Goal: Task Accomplishment & Management: Use online tool/utility

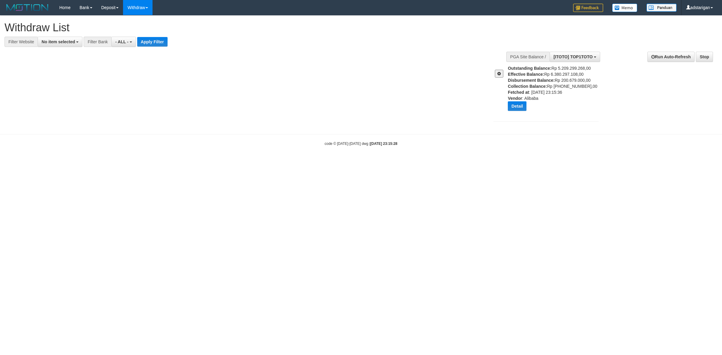
select select
click at [496, 70] on div at bounding box center [498, 71] width 19 height 12
click at [496, 74] on button at bounding box center [499, 74] width 8 height 8
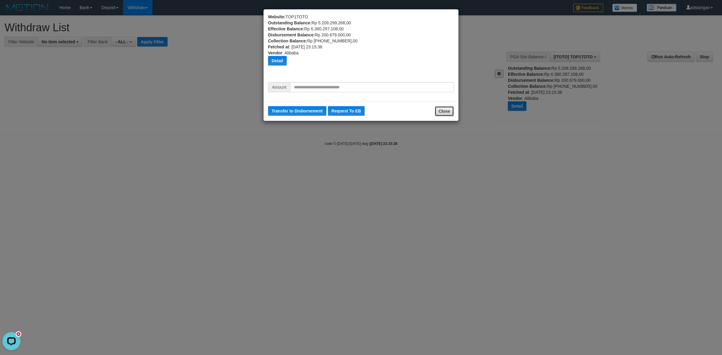
click at [448, 108] on button "Close" at bounding box center [444, 111] width 19 height 10
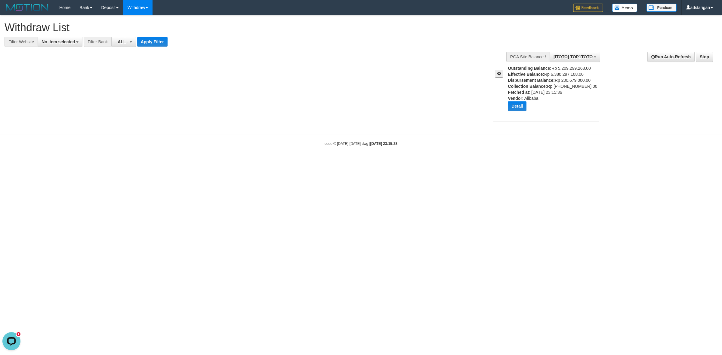
drag, startPoint x: 430, startPoint y: 134, endPoint x: 428, endPoint y: 130, distance: 5.3
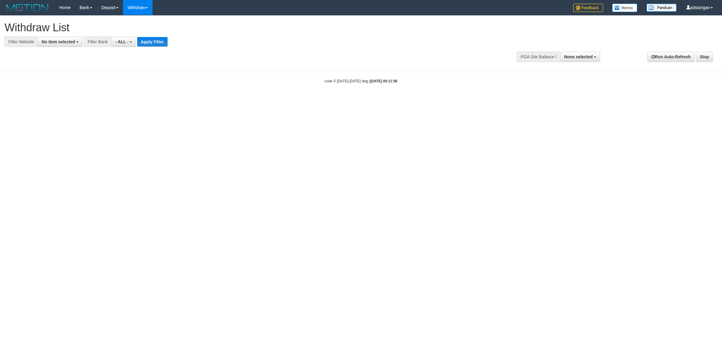
select select
click at [562, 53] on button "None selected" at bounding box center [580, 57] width 40 height 10
click at [560, 87] on label "[ITOTO] TOP1TOTO" at bounding box center [571, 87] width 57 height 8
select select "***"
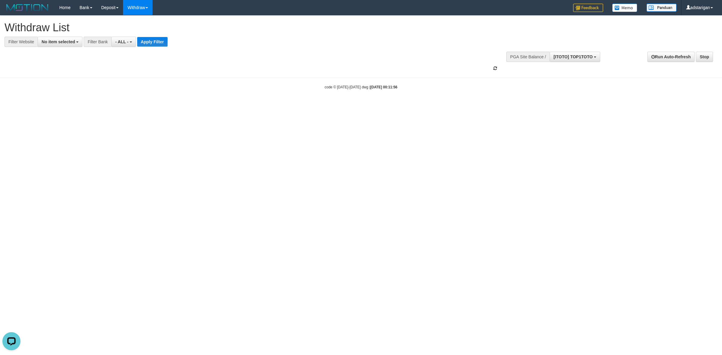
click at [494, 69] on span at bounding box center [495, 68] width 5 height 5
click at [494, 69] on span at bounding box center [494, 68] width 5 height 5
click at [494, 69] on span at bounding box center [495, 68] width 5 height 5
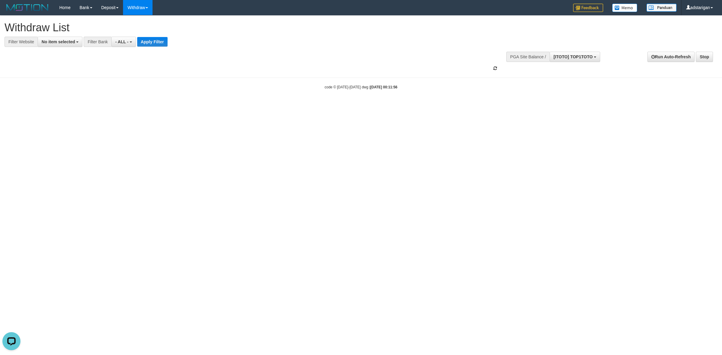
click at [494, 69] on span at bounding box center [495, 68] width 4 height 5
click at [494, 69] on span at bounding box center [495, 68] width 4 height 4
drag, startPoint x: 388, startPoint y: 179, endPoint x: 393, endPoint y: 179, distance: 4.5
click at [393, 105] on html "Toggle navigation Home Bank Account List Load By Website Group [ITOTO] TOP1TOTO…" at bounding box center [361, 52] width 722 height 105
select select
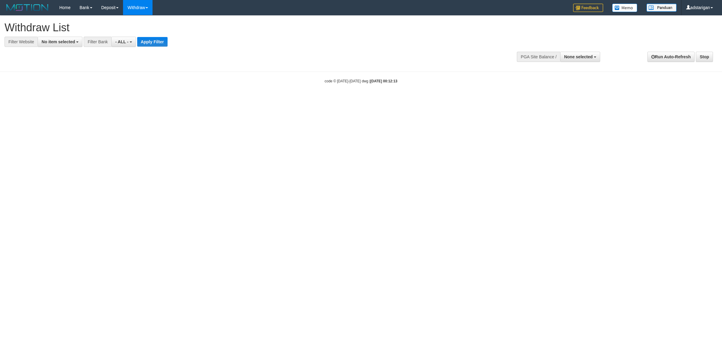
click at [574, 63] on div at bounding box center [545, 56] width 105 height 18
click at [574, 60] on button "None selected" at bounding box center [580, 57] width 40 height 10
click at [548, 86] on label "[ITOTO] TOP1TOTO" at bounding box center [571, 87] width 57 height 8
select select "***"
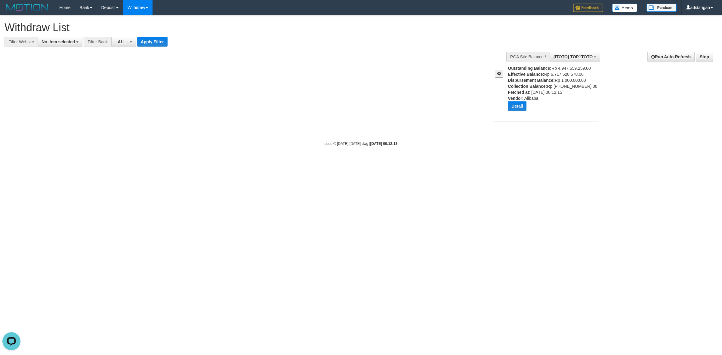
click at [501, 74] on span at bounding box center [499, 74] width 4 height 4
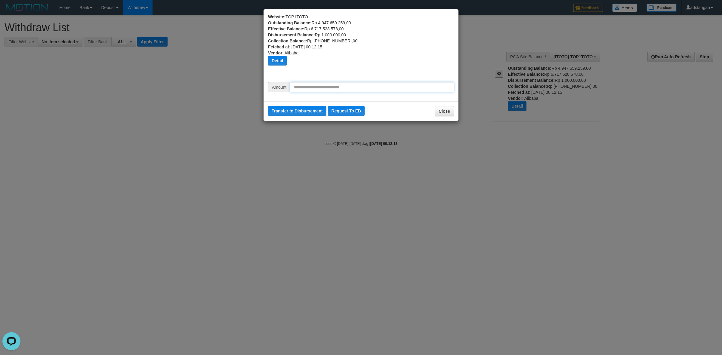
click at [393, 84] on input "text" at bounding box center [372, 87] width 164 height 10
type input "*********"
click at [280, 110] on button "Transfer to Disbursement" at bounding box center [297, 111] width 58 height 10
click at [305, 107] on button "Transfer to Disbursement" at bounding box center [297, 111] width 58 height 10
drag, startPoint x: 301, startPoint y: 110, endPoint x: 392, endPoint y: 47, distance: 109.8
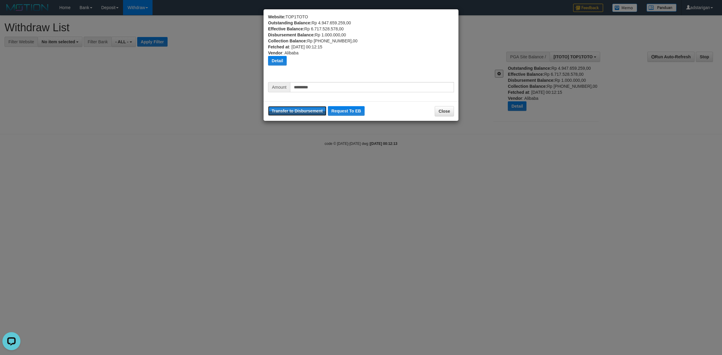
click at [301, 110] on button "Transfer to Disbursement" at bounding box center [297, 111] width 58 height 10
click at [305, 115] on button "Transfer to Disbursement" at bounding box center [297, 111] width 58 height 10
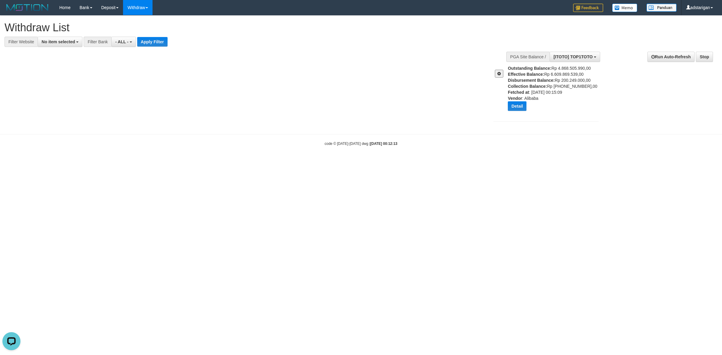
drag, startPoint x: 492, startPoint y: 74, endPoint x: 500, endPoint y: 74, distance: 7.5
click at [493, 74] on div at bounding box center [498, 71] width 19 height 12
click at [500, 74] on span at bounding box center [499, 74] width 4 height 4
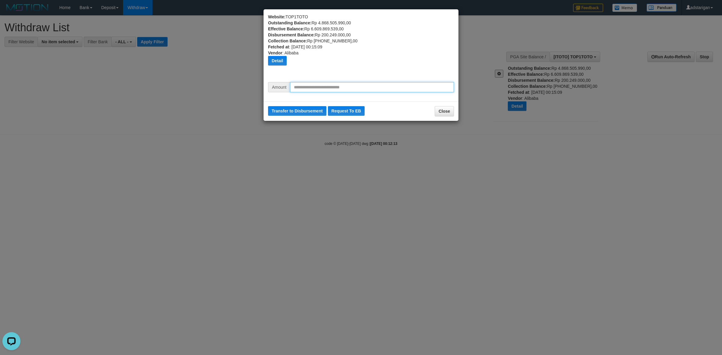
click at [351, 89] on input "text" at bounding box center [372, 87] width 164 height 10
type input "*********"
click at [291, 110] on button "Transfer to Disbursement" at bounding box center [297, 111] width 58 height 10
